Goal: Check status: Check status

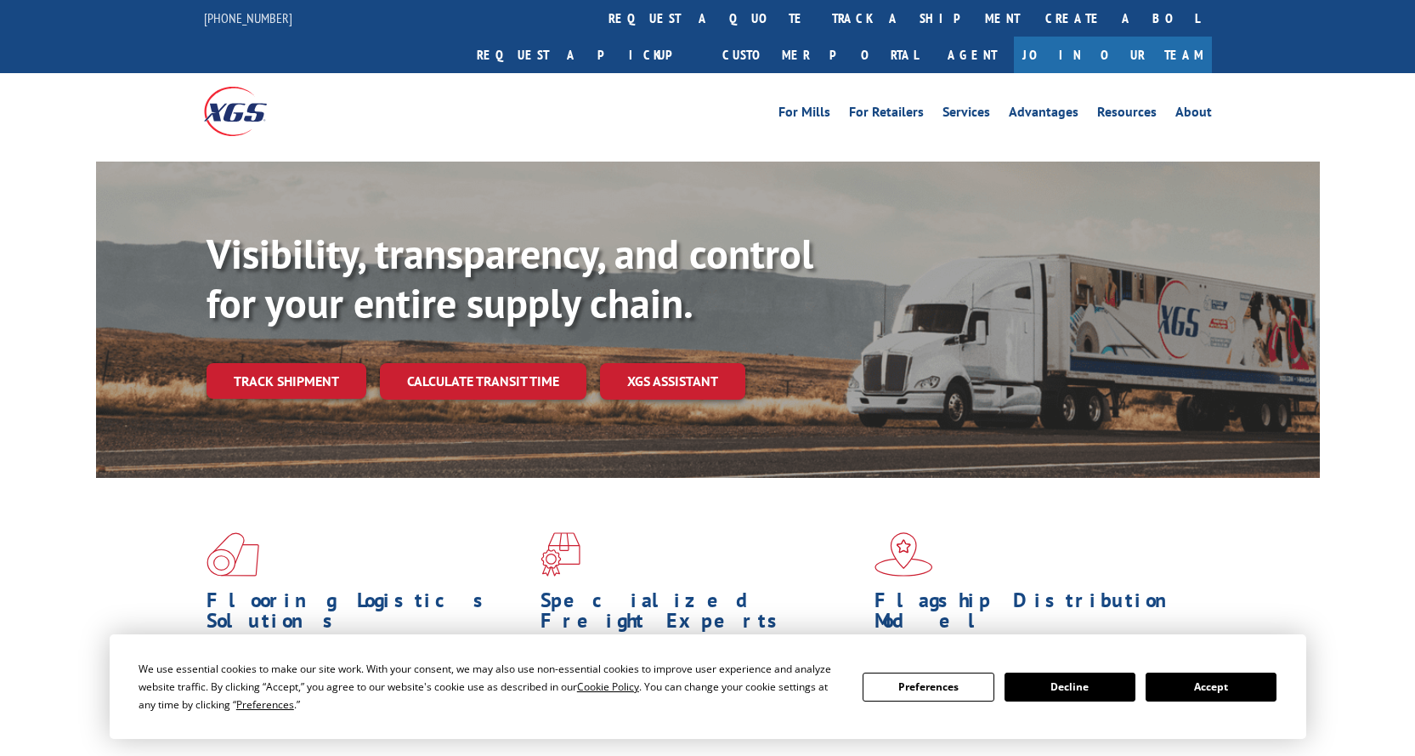
click at [310, 369] on div "Visibility, transparency, and control for your entire supply chain. Track shipm…" at bounding box center [763, 347] width 1113 height 237
click at [305, 363] on link "Track shipment" at bounding box center [287, 381] width 160 height 36
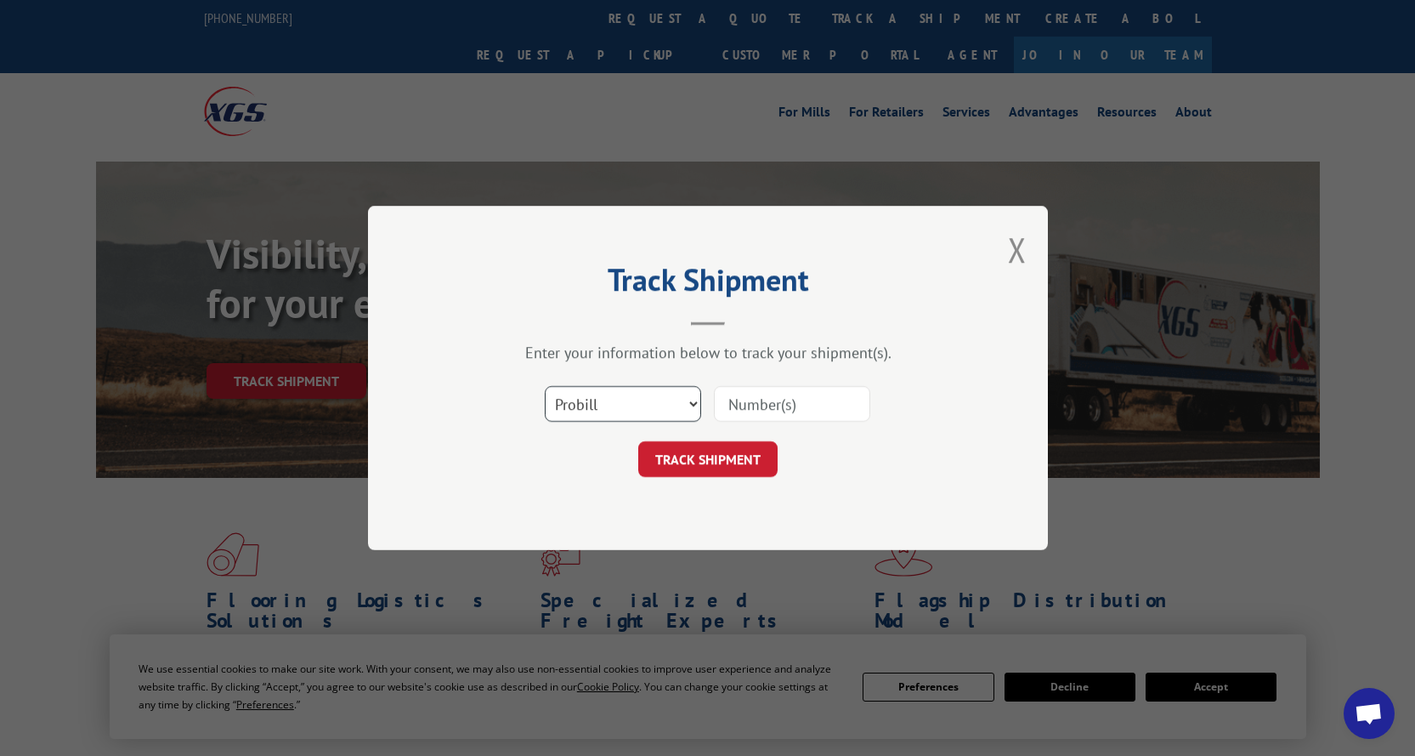
click at [669, 404] on select "Select category... Probill BOL PO" at bounding box center [623, 404] width 156 height 36
select select "po"
click at [545, 386] on select "Select category... Probill BOL PO" at bounding box center [623, 404] width 156 height 36
click at [763, 395] on input at bounding box center [792, 404] width 156 height 36
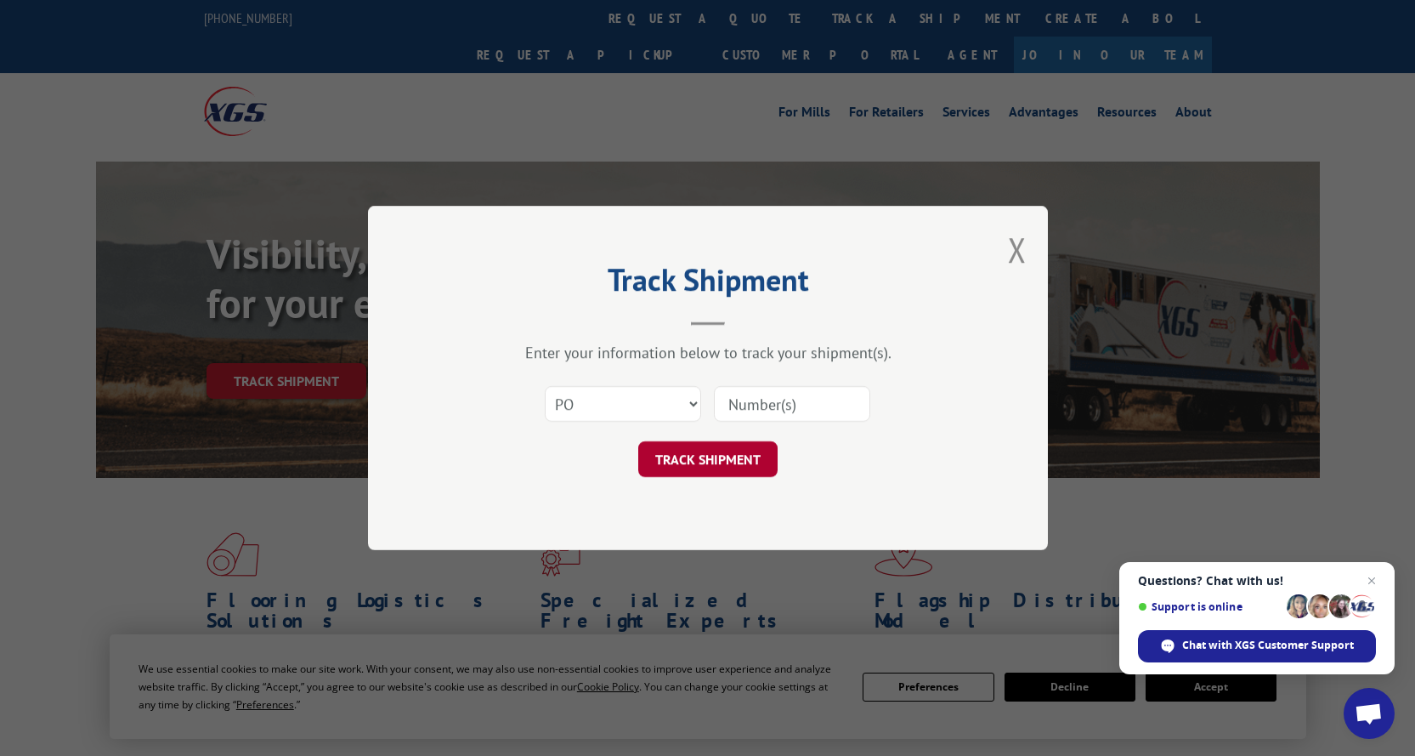
paste input "33510289"
type input "33510289"
click at [697, 462] on button "TRACK SHIPMENT" at bounding box center [707, 459] width 139 height 36
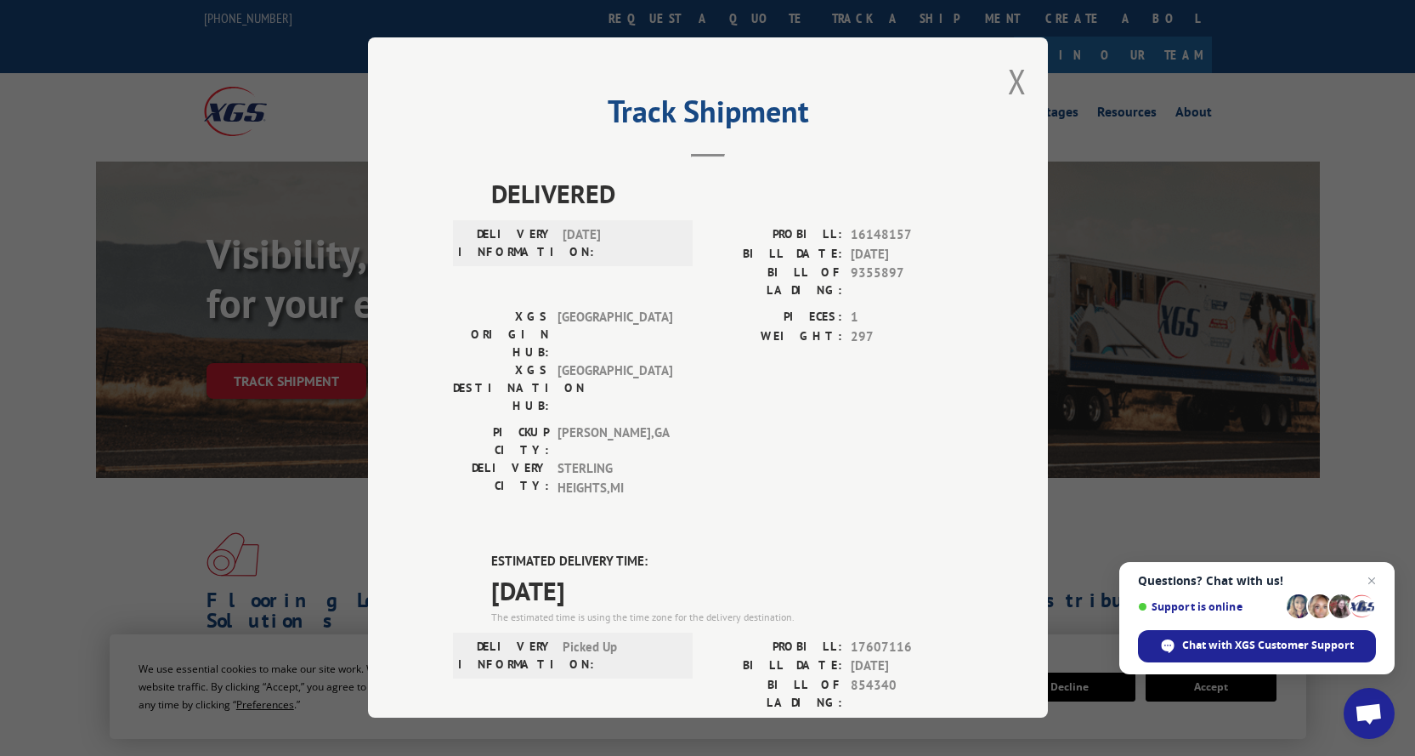
scroll to position [85, 0]
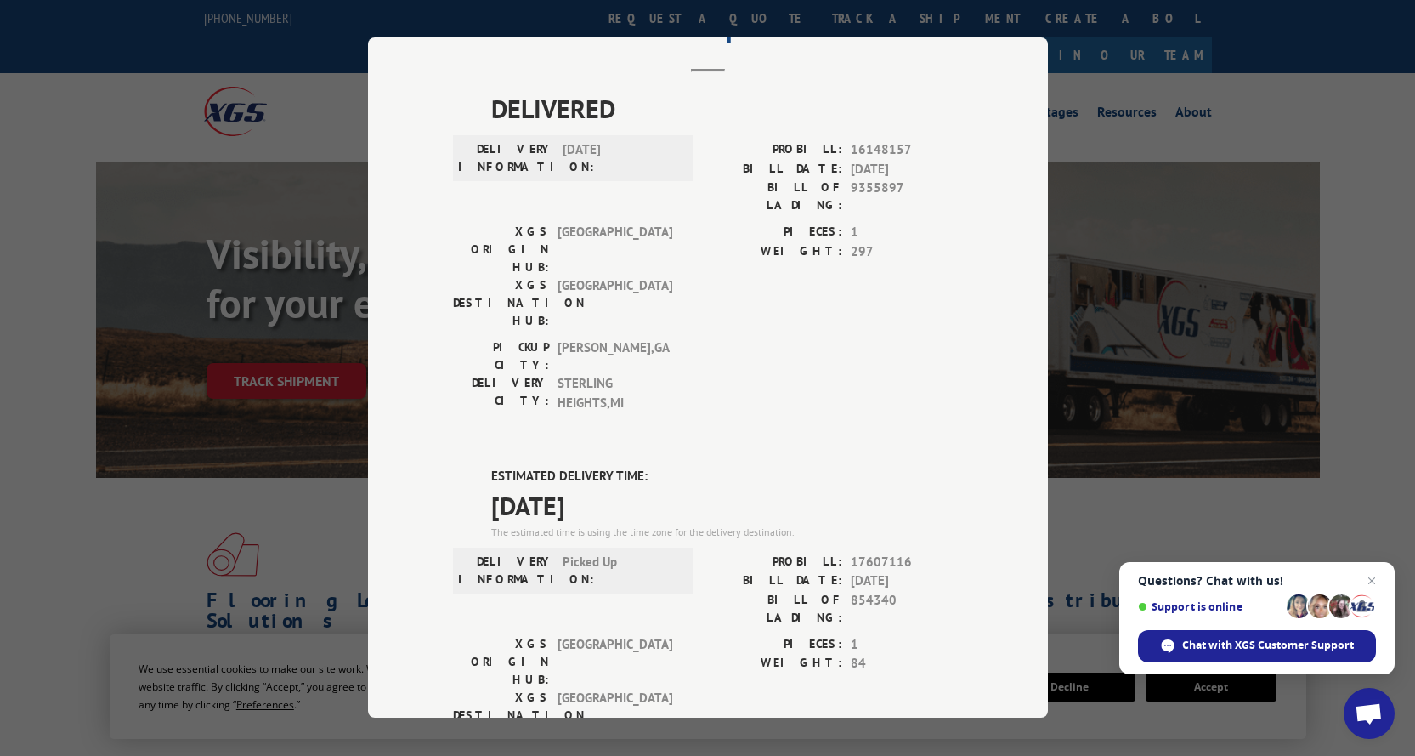
drag, startPoint x: 456, startPoint y: 404, endPoint x: 731, endPoint y: 435, distance: 276.3
click at [731, 486] on span "[DATE]" at bounding box center [727, 505] width 472 height 38
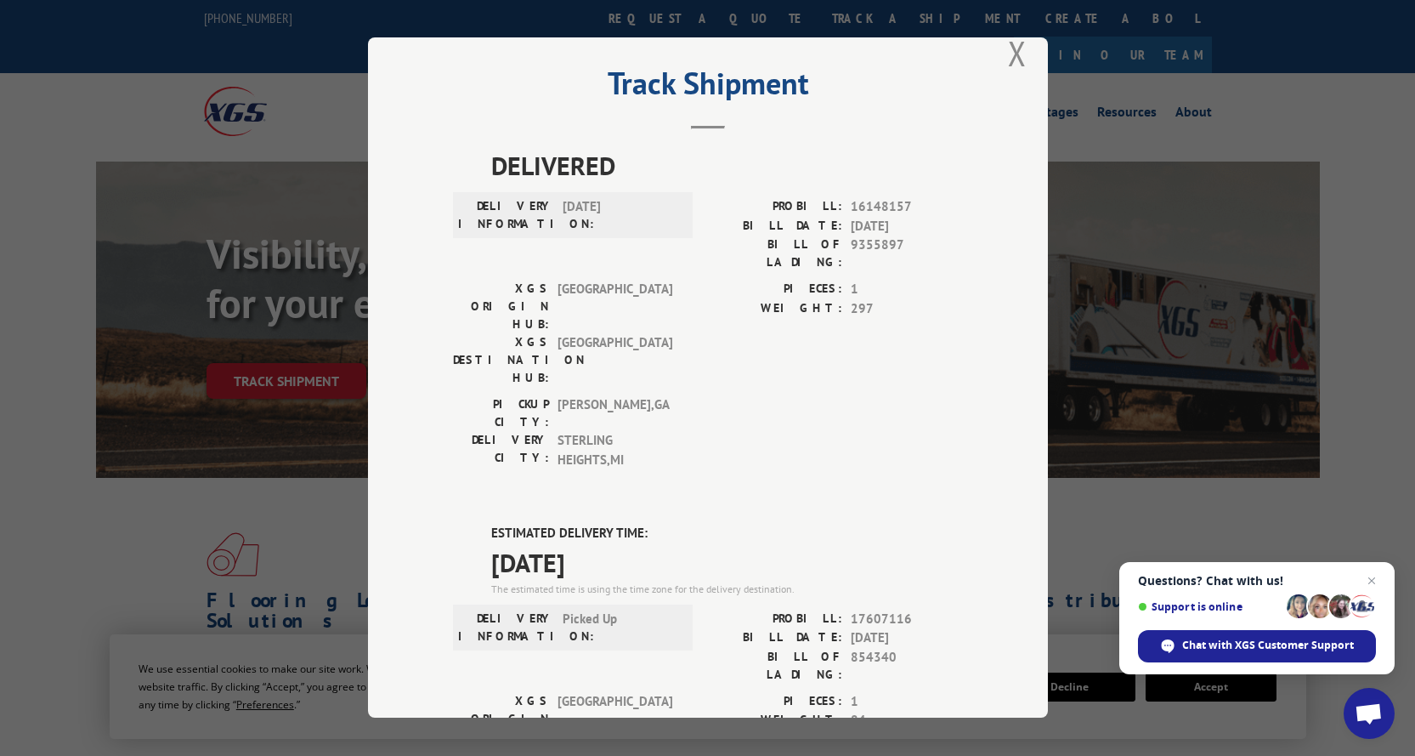
scroll to position [0, 0]
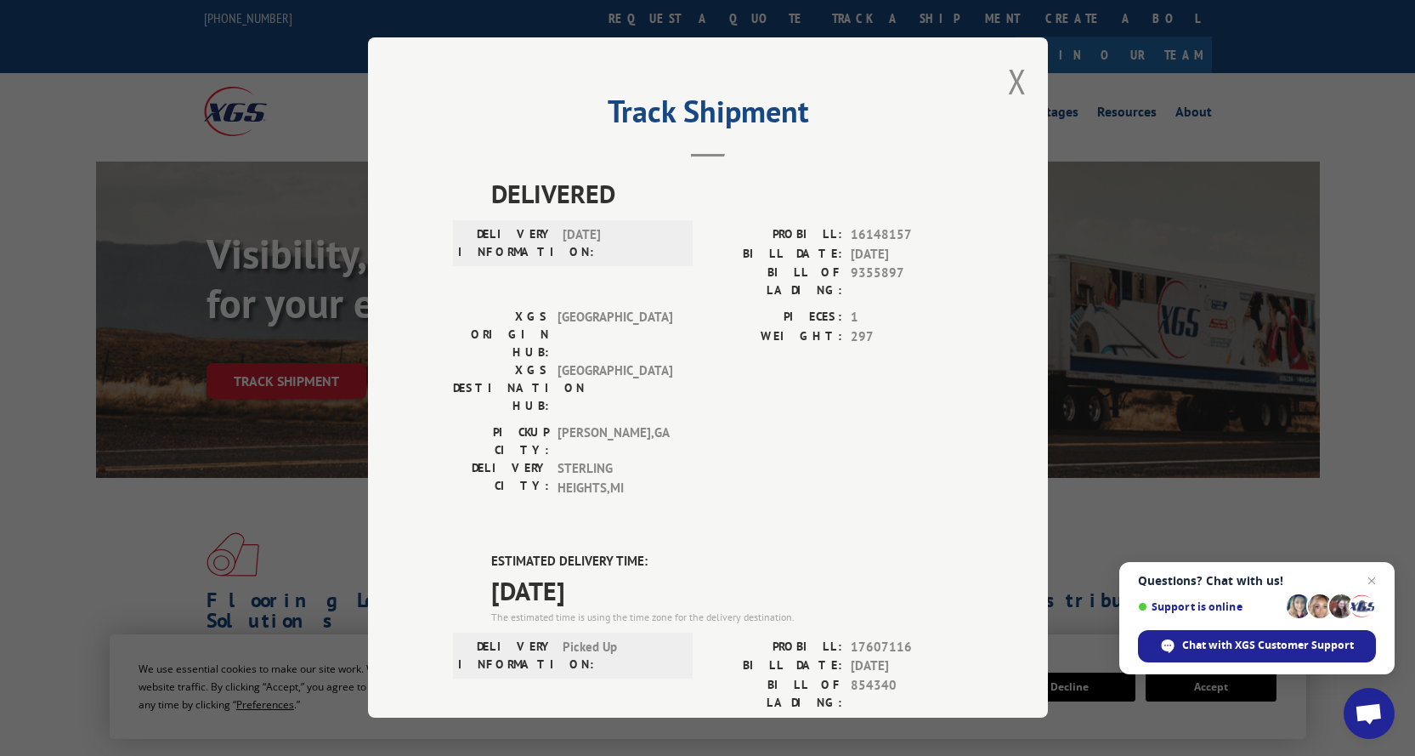
click at [863, 269] on span "9355897" at bounding box center [907, 282] width 112 height 36
copy span "9355897"
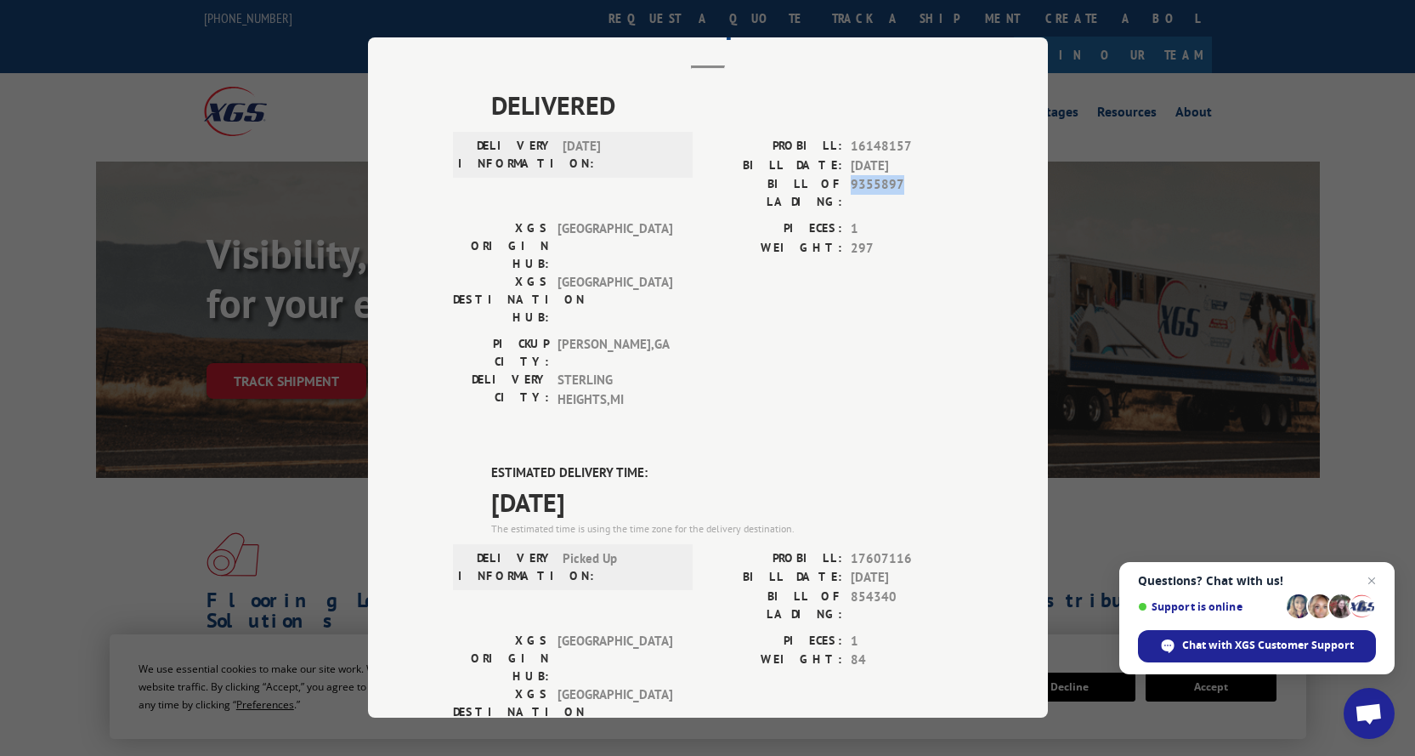
scroll to position [170, 0]
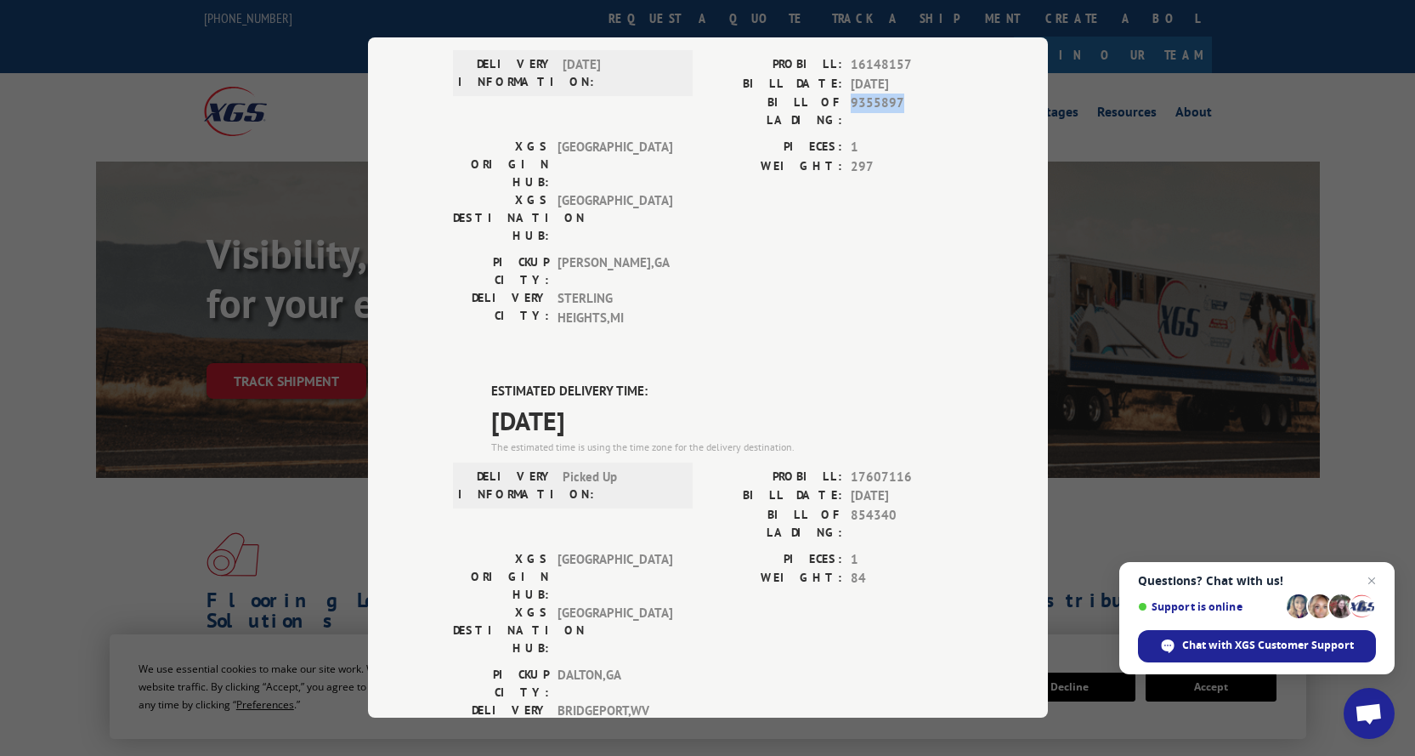
drag, startPoint x: 626, startPoint y: 329, endPoint x: 473, endPoint y: 336, distance: 154.0
click at [473, 382] on div "ESTIMATED DELIVERY TIME: [DATE] The estimated time is using the time zone for t…" at bounding box center [708, 687] width 510 height 611
copy span "[DATE]"
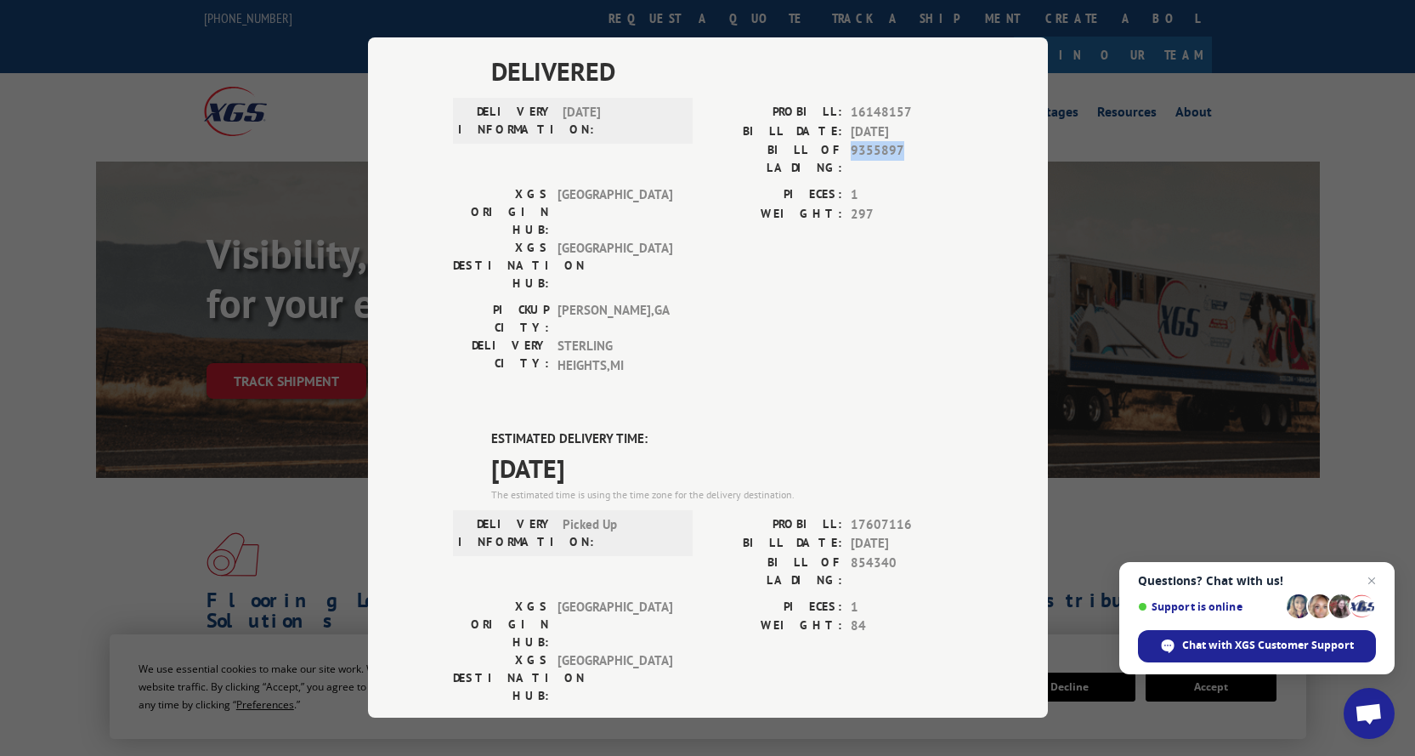
scroll to position [0, 0]
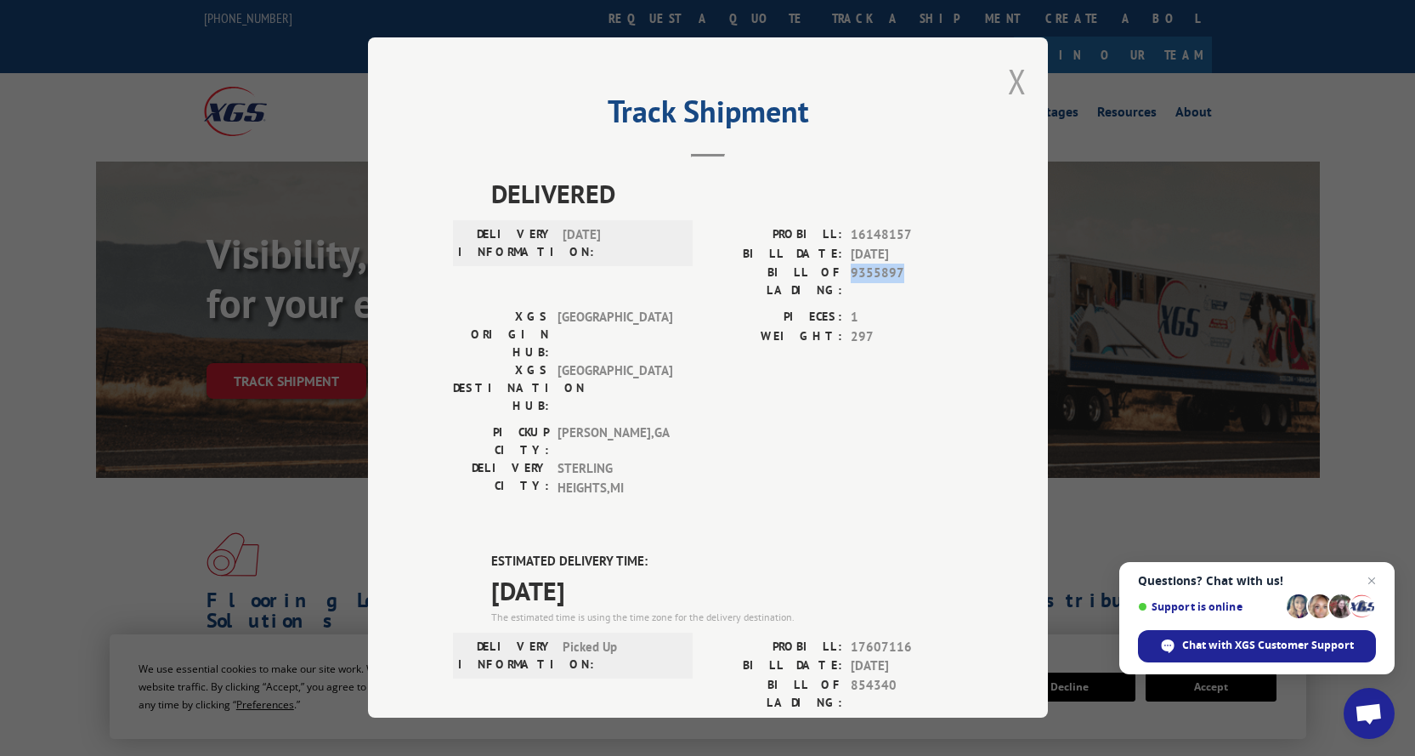
click at [1008, 90] on button "Close modal" at bounding box center [1017, 81] width 19 height 45
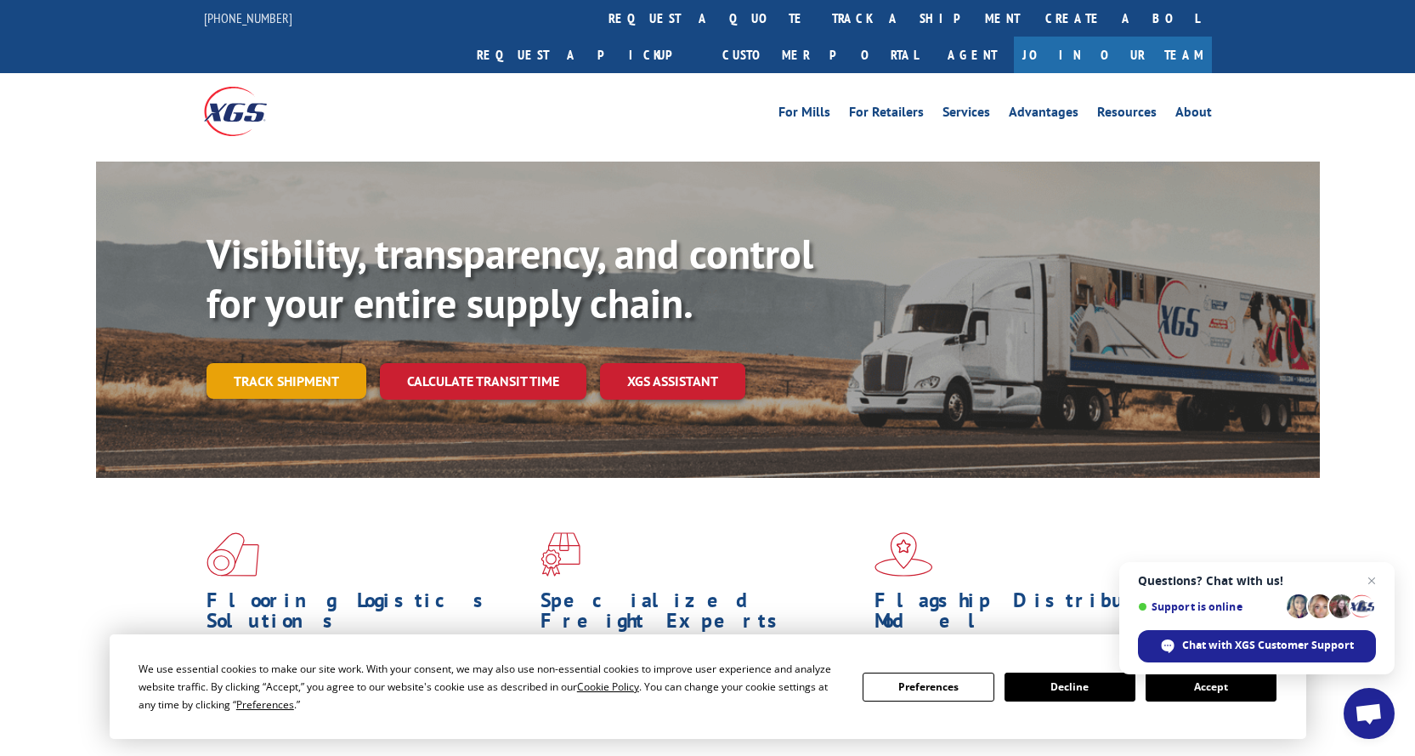
click at [275, 363] on link "Track shipment" at bounding box center [287, 381] width 160 height 36
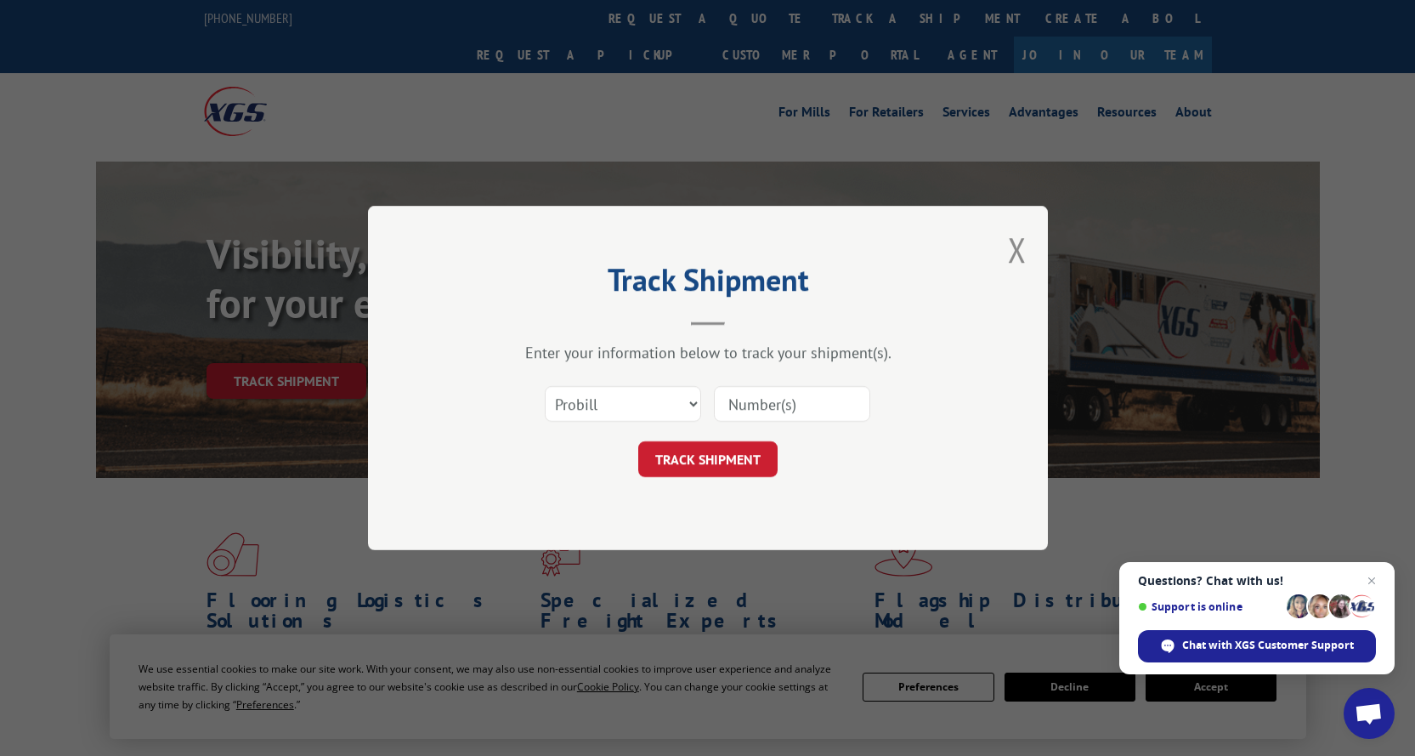
click at [674, 388] on div "Select category... Probill BOL PO" at bounding box center [623, 403] width 155 height 39
click at [599, 386] on select "Select category... Probill BOL PO" at bounding box center [623, 404] width 156 height 36
click at [616, 401] on select "Select category... Probill BOL PO" at bounding box center [623, 404] width 156 height 36
select select "po"
click at [545, 386] on select "Select category... Probill BOL PO" at bounding box center [623, 404] width 156 height 36
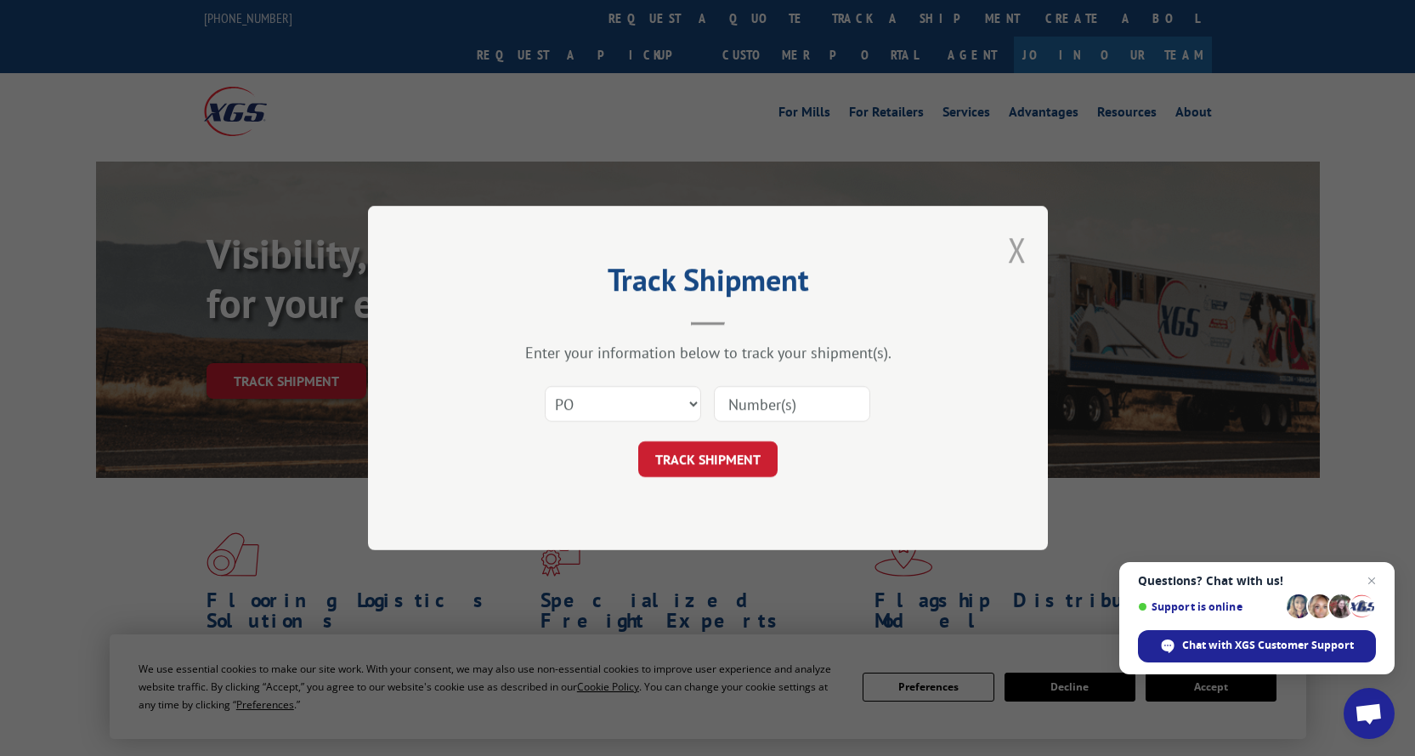
click at [1023, 243] on button "Close modal" at bounding box center [1017, 249] width 19 height 45
